Goal: Transaction & Acquisition: Purchase product/service

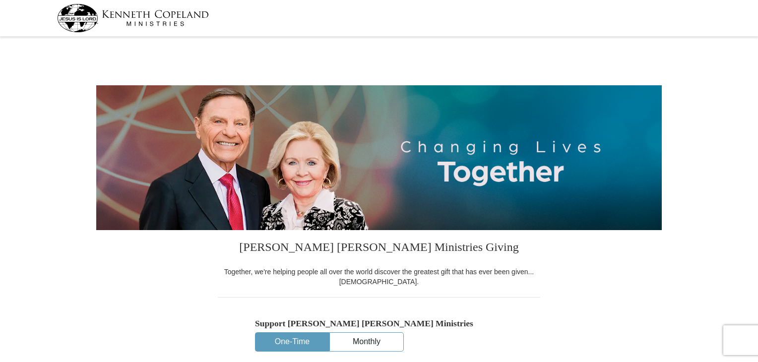
select select "NJ"
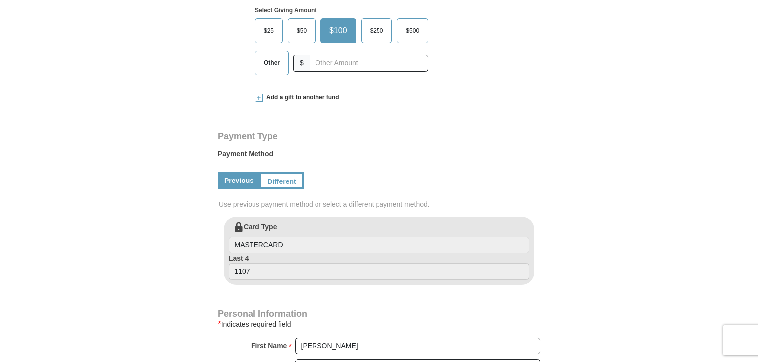
scroll to position [350, 0]
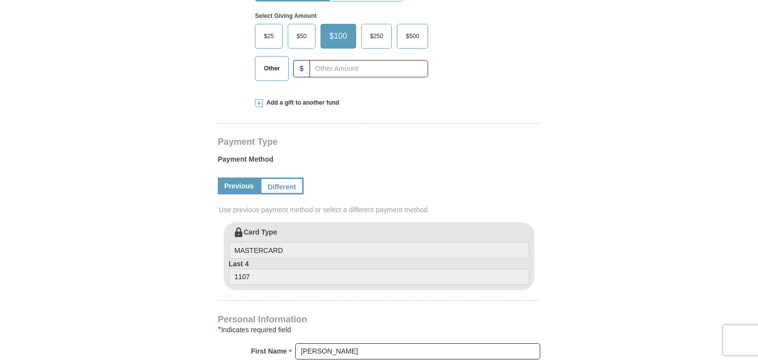
click at [307, 36] on span "$50" at bounding box center [302, 36] width 20 height 15
click at [0, 0] on input "$50" at bounding box center [0, 0] width 0 height 0
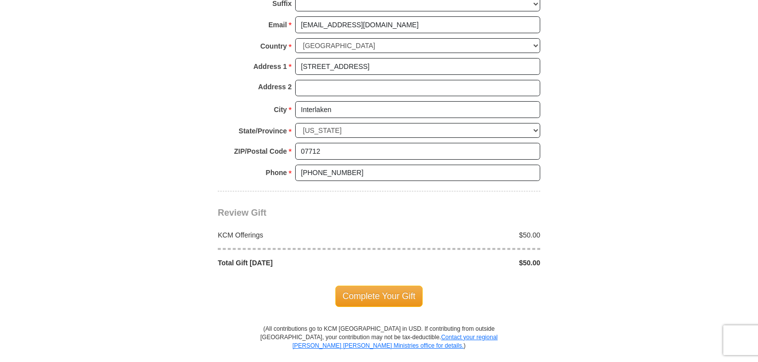
scroll to position [740, 0]
click at [382, 294] on span "Complete Your Gift" at bounding box center [379, 295] width 88 height 21
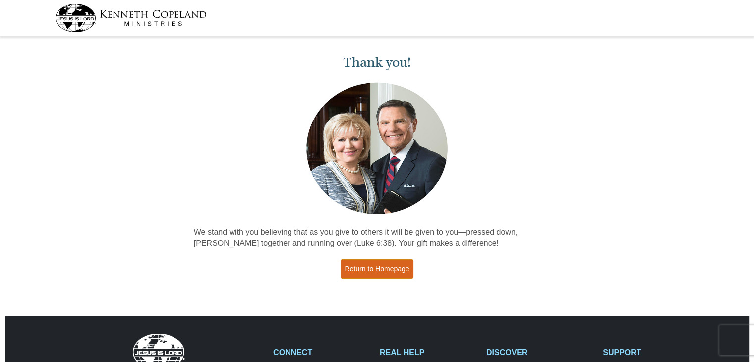
click at [388, 270] on link "Return to Homepage" at bounding box center [377, 268] width 73 height 19
